Goal: Task Accomplishment & Management: Manage account settings

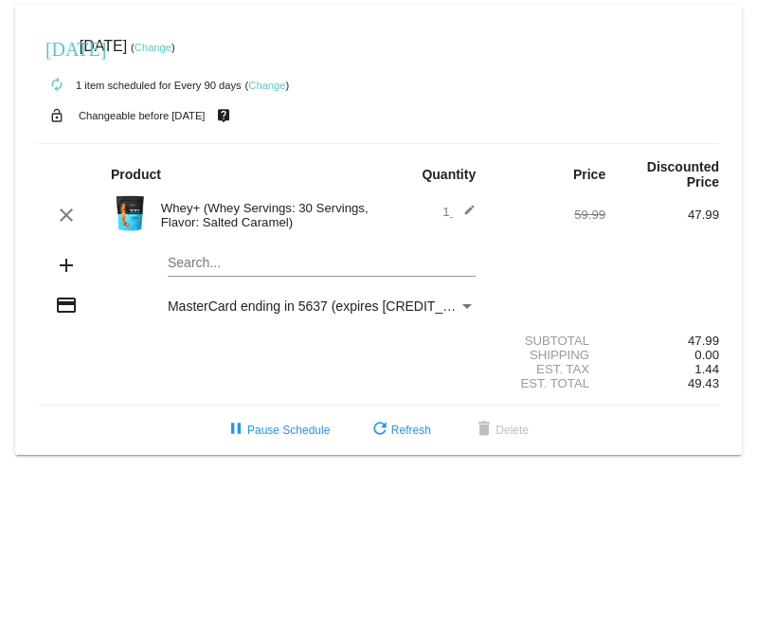
click at [171, 46] on link "Change" at bounding box center [152, 47] width 37 height 11
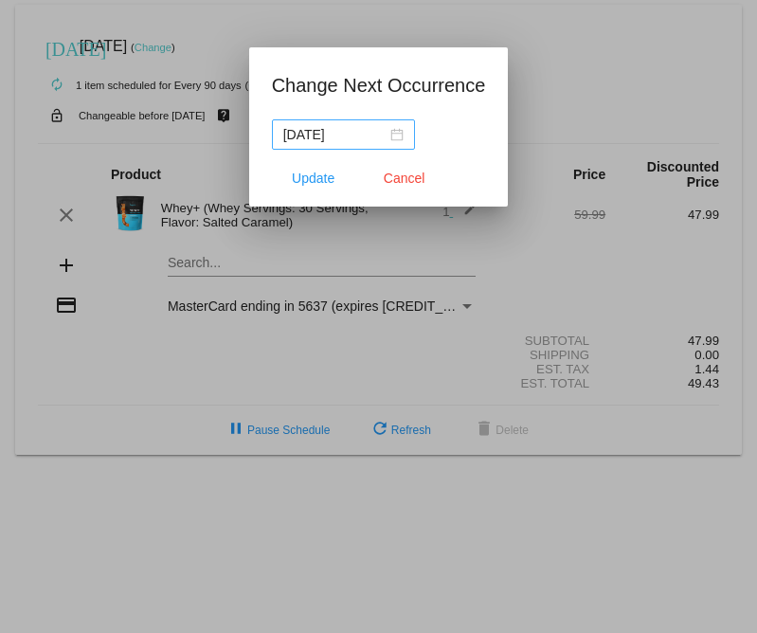
click at [378, 129] on div "[DATE]" at bounding box center [343, 134] width 120 height 21
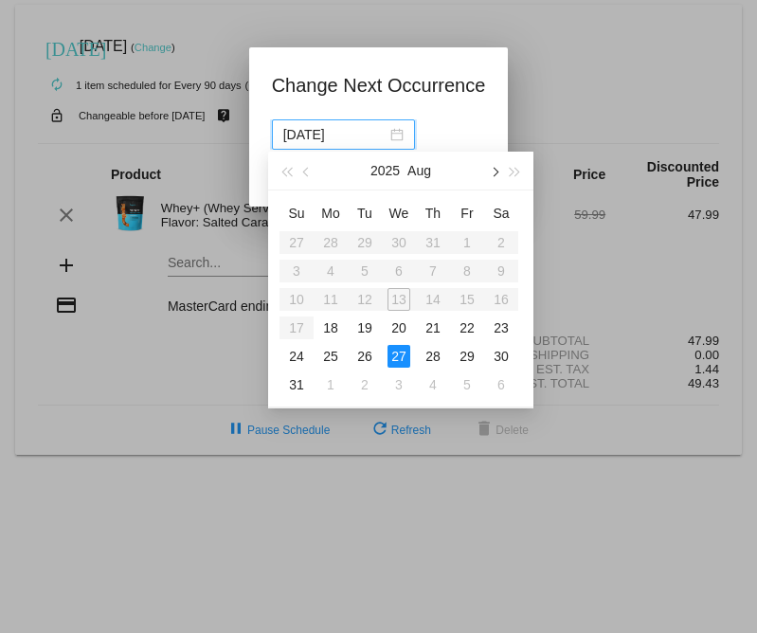
click at [493, 170] on span "button" at bounding box center [493, 172] width 9 height 9
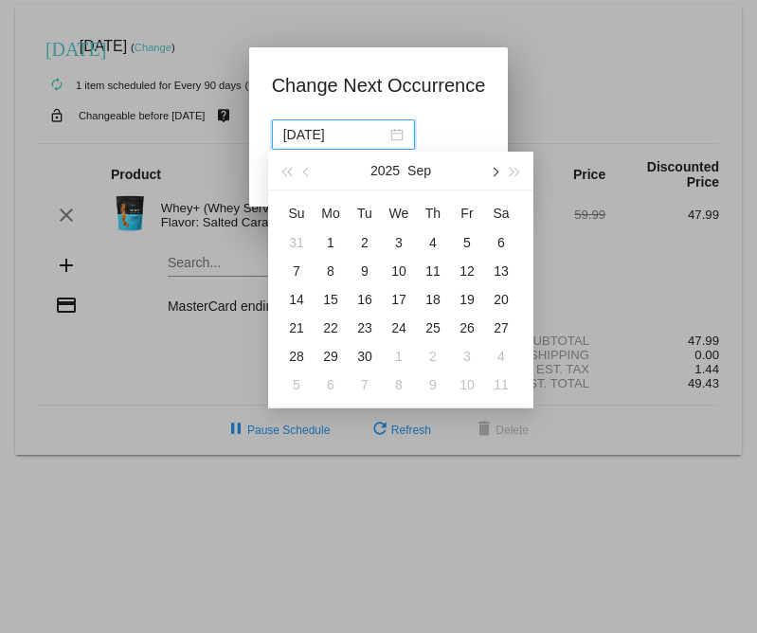
click at [493, 170] on span "button" at bounding box center [493, 172] width 9 height 9
click at [393, 352] on div "31" at bounding box center [398, 356] width 23 height 23
type input "[DATE]"
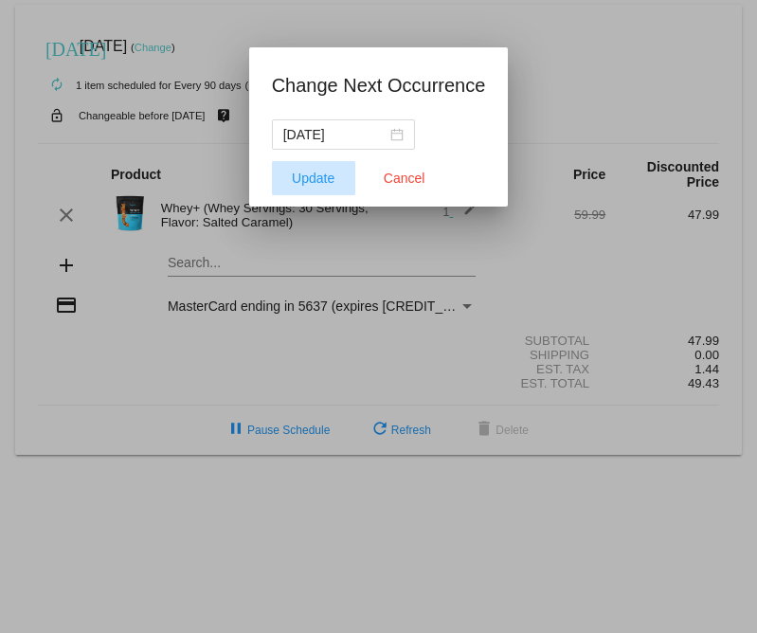
click at [320, 179] on span "Update" at bounding box center [313, 177] width 43 height 15
